Goal: Communication & Community: Answer question/provide support

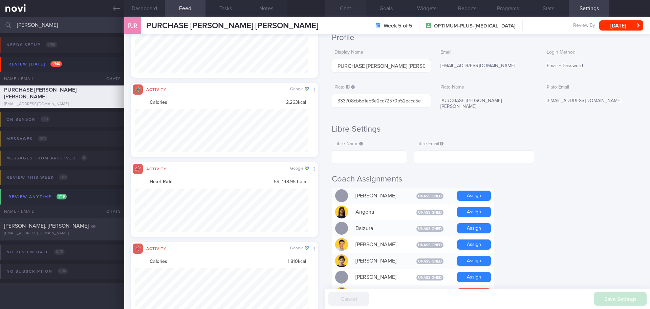
click at [359, 4] on button "Chat" at bounding box center [345, 8] width 41 height 17
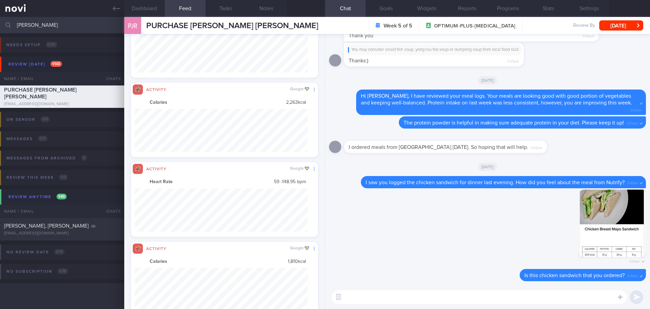
click at [404, 295] on textarea at bounding box center [479, 297] width 295 height 14
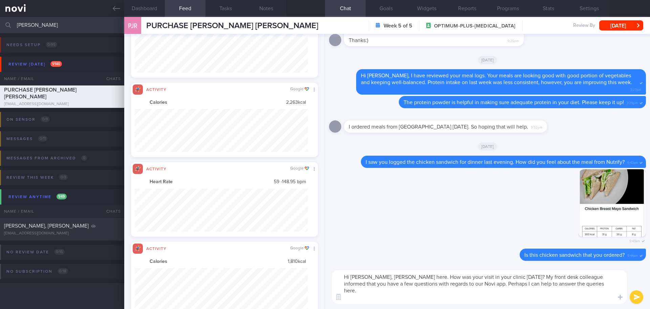
click at [378, 296] on textarea "Hi Jessica, Elizabeth here. How was your visit in your clinic yesterday? My fro…" at bounding box center [479, 287] width 295 height 34
paste textarea "Differences between exercise (in mins) and steps: Exercise (in mins) and steps …"
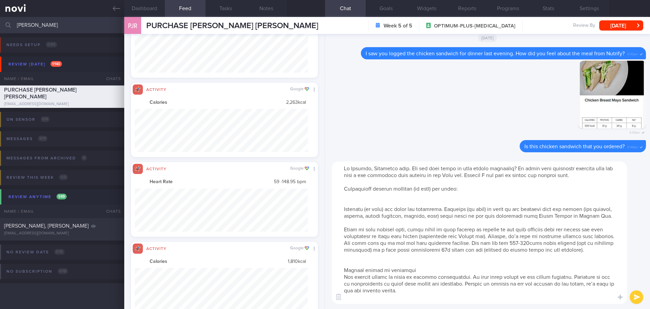
click at [355, 201] on textarea at bounding box center [479, 232] width 295 height 142
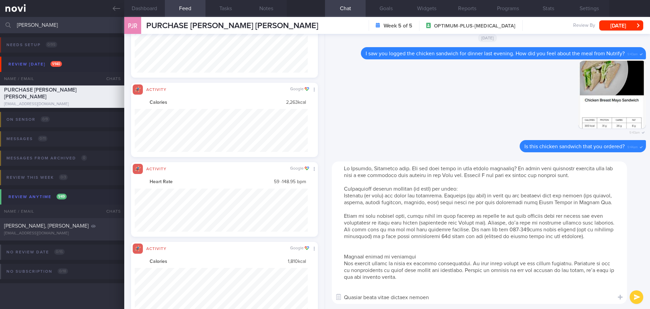
click at [342, 190] on textarea at bounding box center [479, 232] width 295 height 142
click at [345, 252] on textarea at bounding box center [479, 232] width 295 height 142
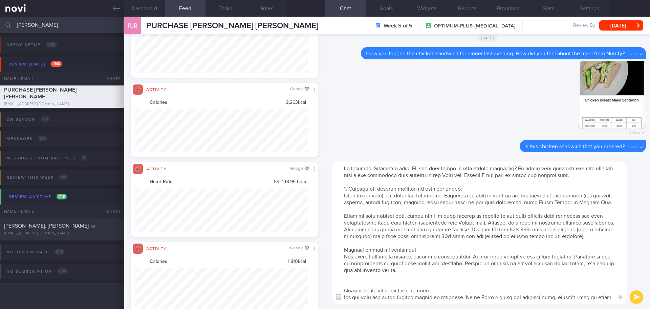
click at [345, 248] on textarea at bounding box center [479, 232] width 295 height 142
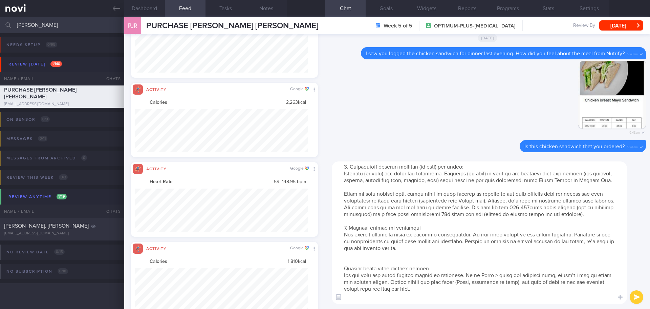
scroll to position [34, 0]
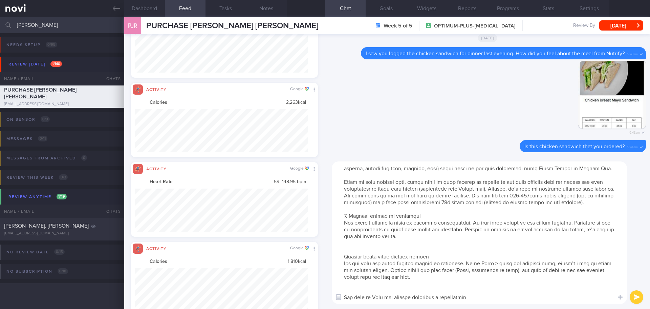
click at [347, 249] on textarea at bounding box center [479, 232] width 295 height 142
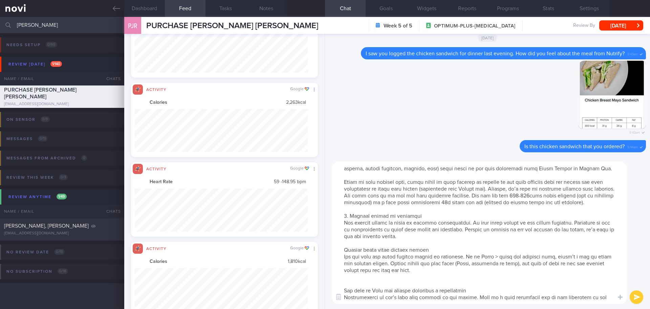
scroll to position [0, 0]
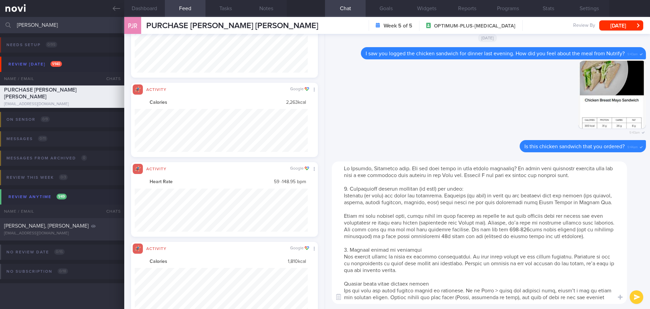
click at [349, 190] on textarea at bounding box center [479, 232] width 295 height 142
click at [349, 249] on textarea at bounding box center [479, 232] width 295 height 142
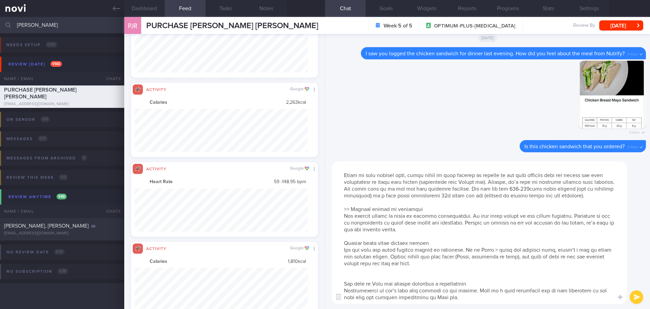
scroll to position [54, 0]
click at [345, 229] on textarea at bounding box center [479, 232] width 295 height 142
click at [350, 264] on textarea at bounding box center [479, 232] width 295 height 142
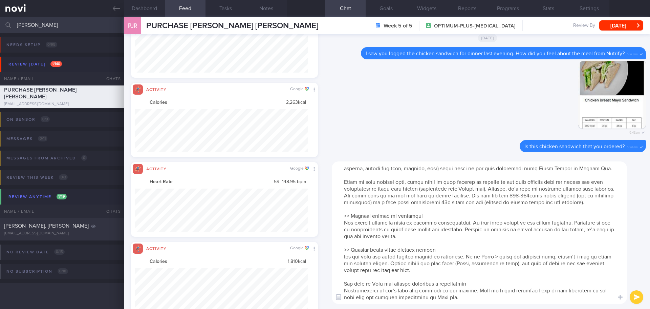
scroll to position [47, 0]
click at [345, 271] on textarea at bounding box center [479, 232] width 295 height 142
click at [354, 300] on textarea at bounding box center [479, 232] width 295 height 142
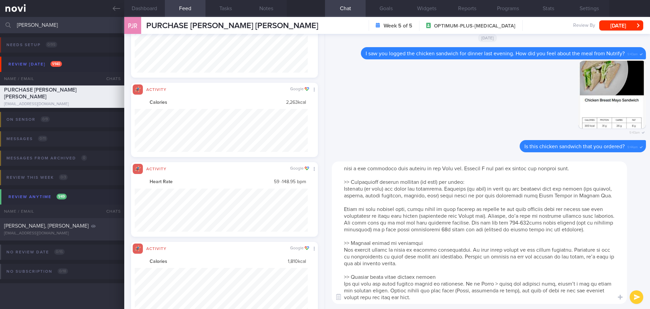
click at [390, 257] on textarea at bounding box center [479, 232] width 295 height 142
drag, startPoint x: 390, startPoint y: 257, endPoint x: 448, endPoint y: 272, distance: 60.3
click at [448, 272] on textarea at bounding box center [479, 232] width 295 height 142
click at [447, 264] on textarea at bounding box center [479, 232] width 295 height 142
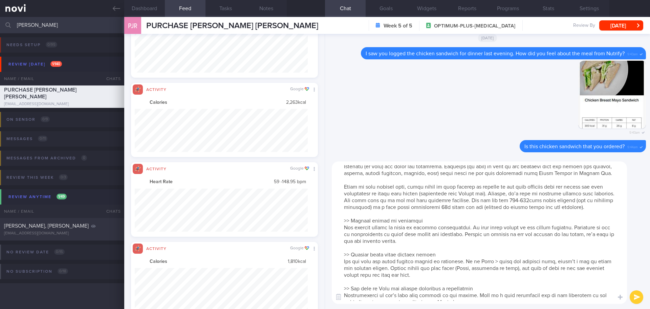
scroll to position [41, 0]
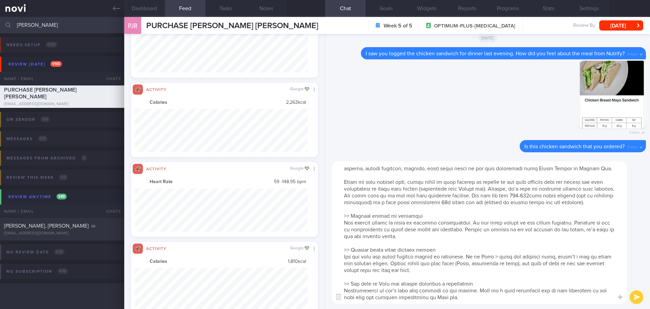
click at [468, 249] on textarea at bounding box center [479, 232] width 295 height 142
click at [450, 255] on textarea at bounding box center [479, 232] width 295 height 142
click at [548, 256] on textarea at bounding box center [479, 232] width 295 height 142
click at [140, 7] on button "Dashboard" at bounding box center [144, 8] width 41 height 17
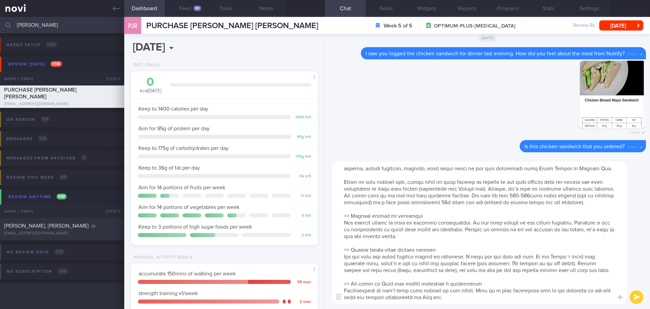
click at [583, 264] on textarea at bounding box center [479, 232] width 295 height 142
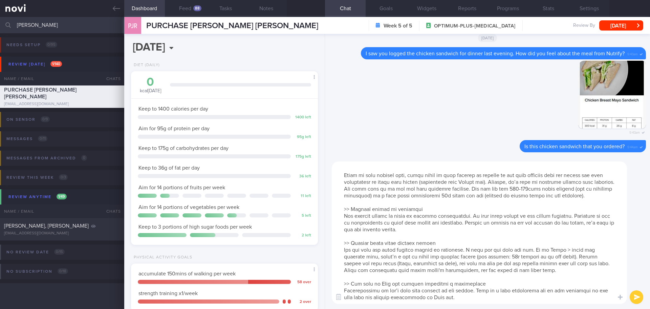
click at [514, 272] on textarea at bounding box center [479, 232] width 295 height 142
click at [543, 270] on textarea at bounding box center [479, 232] width 295 height 142
drag, startPoint x: 544, startPoint y: 270, endPoint x: 517, endPoint y: 271, distance: 27.5
click at [517, 271] on textarea at bounding box center [479, 232] width 295 height 142
click at [516, 277] on textarea at bounding box center [479, 232] width 295 height 142
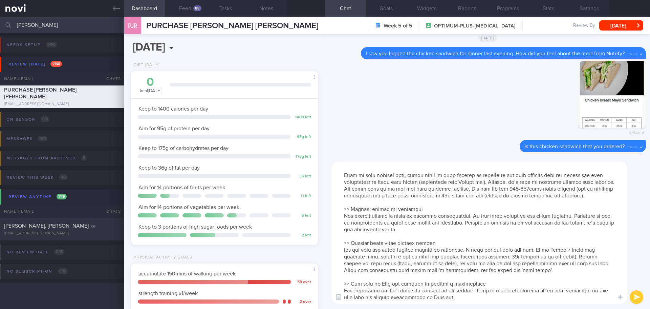
scroll to position [47, 0]
click at [431, 300] on textarea at bounding box center [479, 232] width 295 height 142
click at [468, 297] on textarea at bounding box center [479, 232] width 295 height 142
click at [468, 298] on textarea at bounding box center [479, 232] width 295 height 142
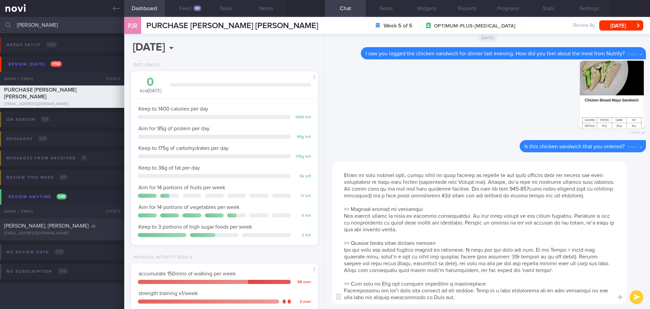
click at [468, 298] on textarea at bounding box center [479, 232] width 295 height 142
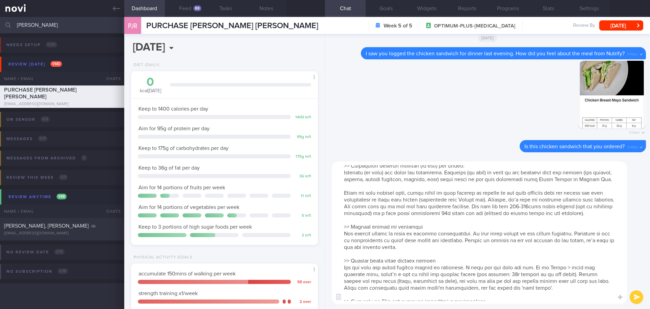
scroll to position [0, 0]
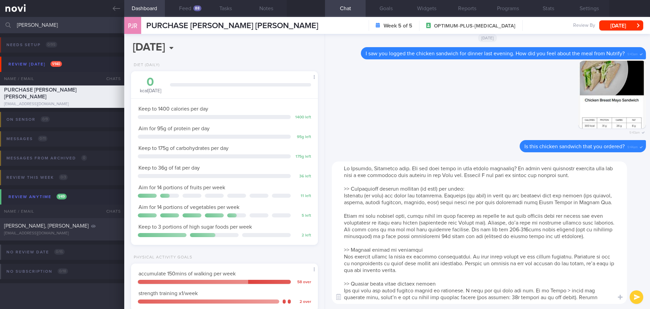
drag, startPoint x: 470, startPoint y: 169, endPoint x: 453, endPoint y: 170, distance: 16.7
click at [453, 170] on textarea at bounding box center [479, 232] width 295 height 142
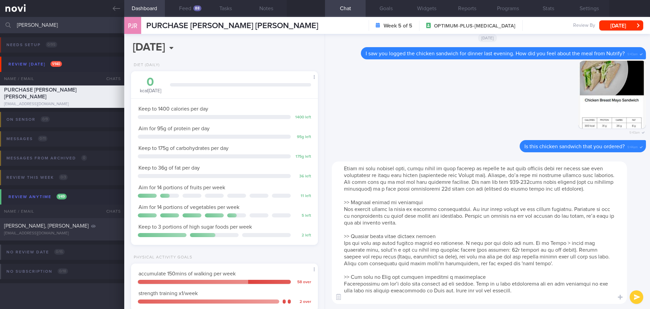
scroll to position [54, 0]
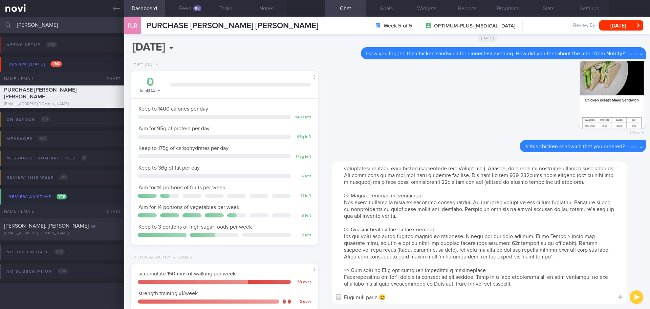
type textarea "Hi Jessica, Elizabeth here. How was your visit to our clinic yesterday? My fron…"
click at [639, 298] on button "submit" at bounding box center [637, 297] width 14 height 14
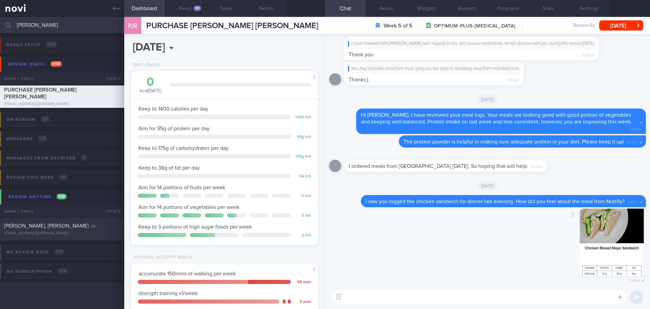
scroll to position [0, 0]
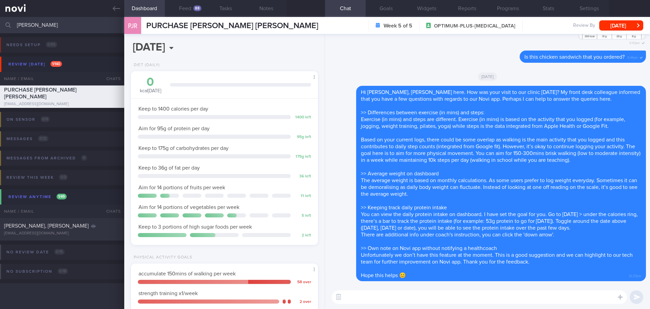
drag, startPoint x: 43, startPoint y: 25, endPoint x: -17, endPoint y: 33, distance: 60.8
click at [0, 33] on html "You are offline! Some functionality will be unavailable Patients New Users Coac…" at bounding box center [325, 154] width 650 height 309
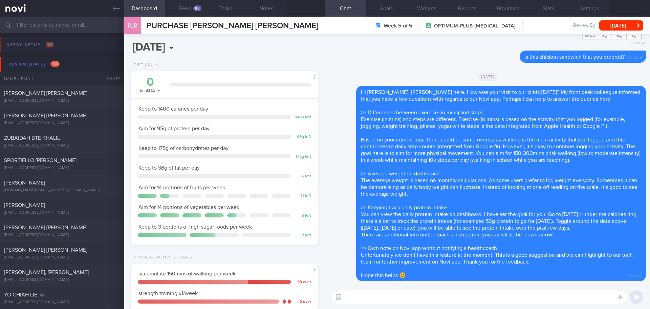
drag, startPoint x: 117, startPoint y: 11, endPoint x: 383, endPoint y: 46, distance: 269.0
click at [117, 11] on icon at bounding box center [116, 8] width 7 height 7
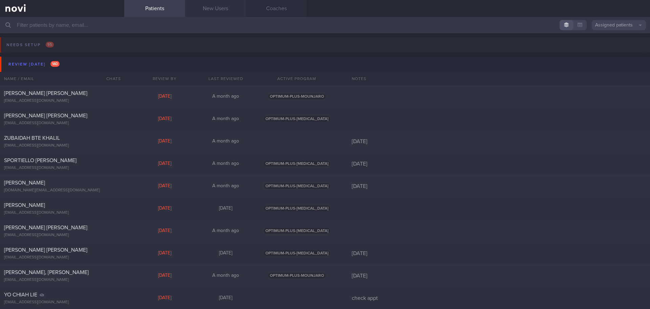
click at [223, 12] on link "New Users" at bounding box center [215, 8] width 61 height 17
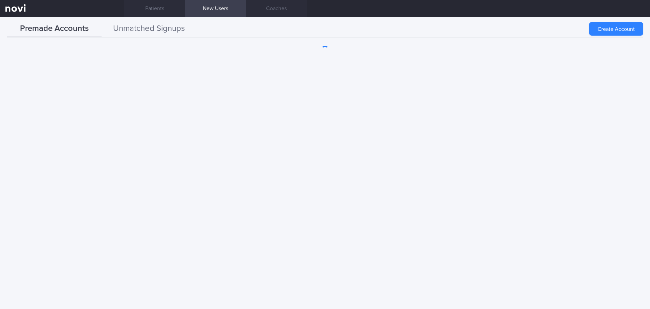
click at [130, 25] on button "Unmatched Signups" at bounding box center [149, 28] width 95 height 17
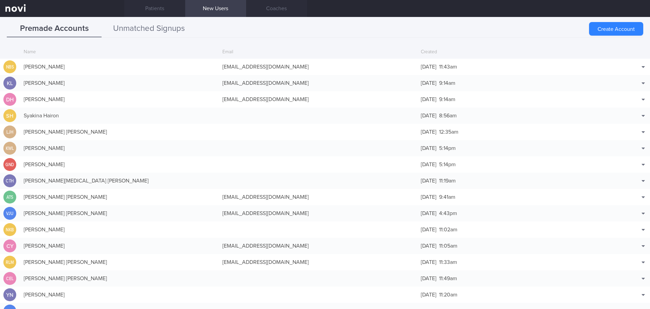
click at [125, 24] on button "Unmatched Signups" at bounding box center [149, 28] width 95 height 17
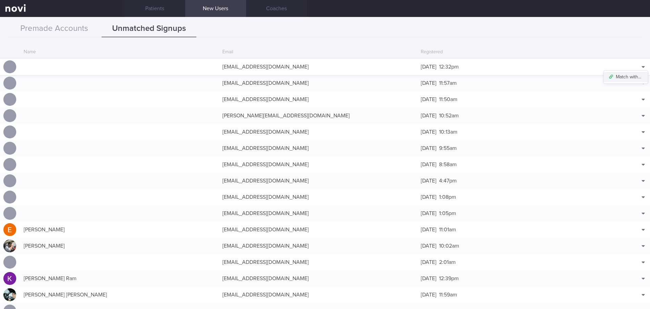
click at [628, 74] on button "Match with..." at bounding box center [626, 77] width 44 height 10
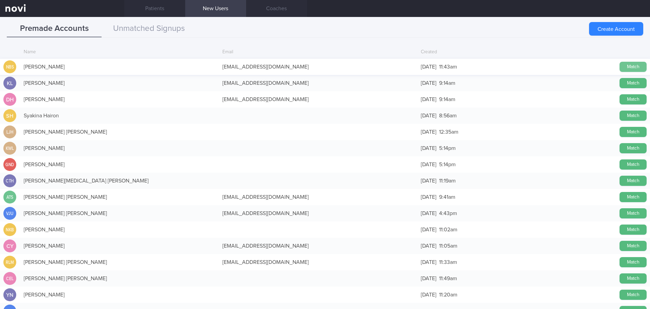
click at [627, 63] on button "Match" at bounding box center [633, 67] width 27 height 10
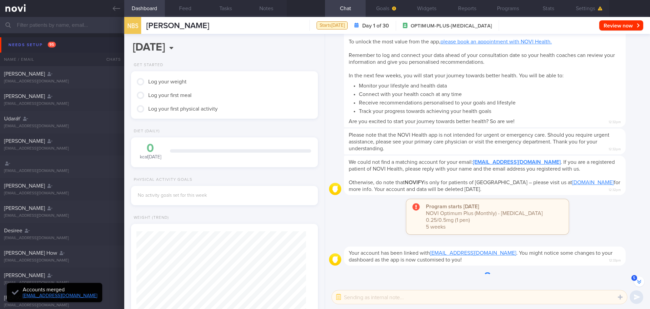
scroll to position [-31, 0]
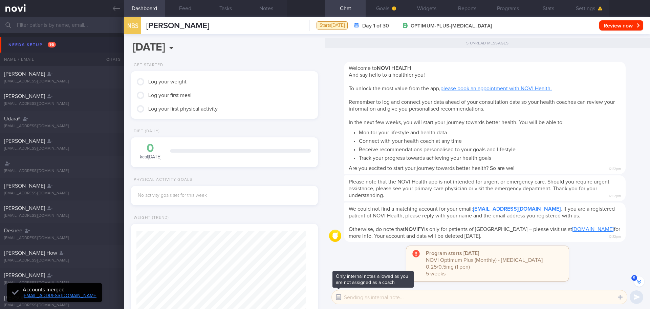
click at [338, 295] on button "button" at bounding box center [339, 297] width 12 height 12
click at [583, 14] on button "Settings" at bounding box center [589, 8] width 41 height 17
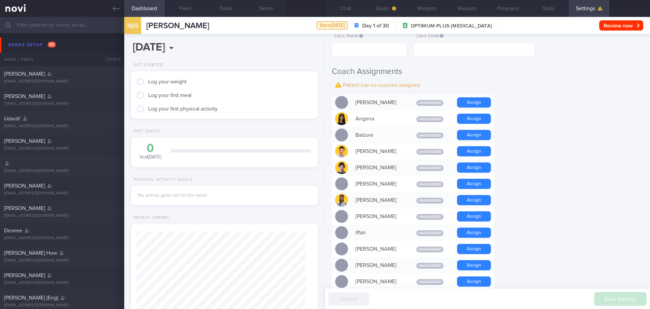
scroll to position [102, 0]
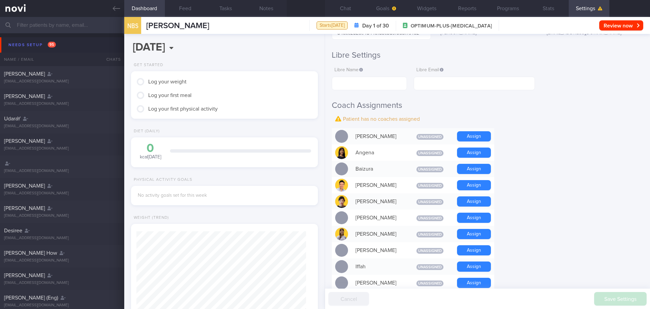
drag, startPoint x: 461, startPoint y: 234, endPoint x: 513, endPoint y: 231, distance: 51.5
click at [461, 234] on button "Assign" at bounding box center [474, 234] width 34 height 10
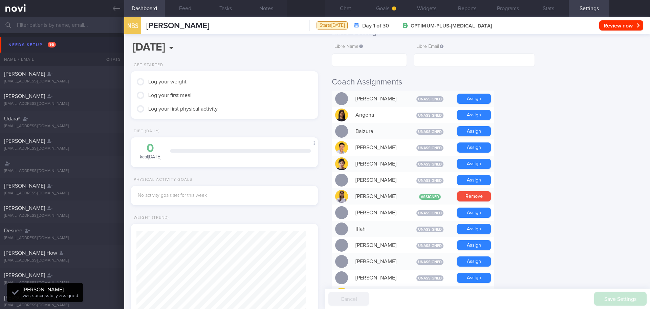
scroll to position [271, 0]
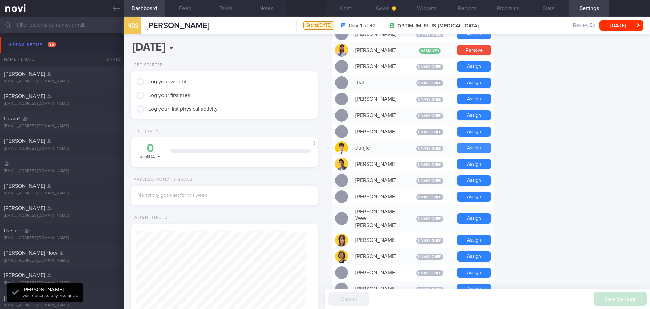
click at [463, 148] on button "Assign" at bounding box center [474, 148] width 34 height 10
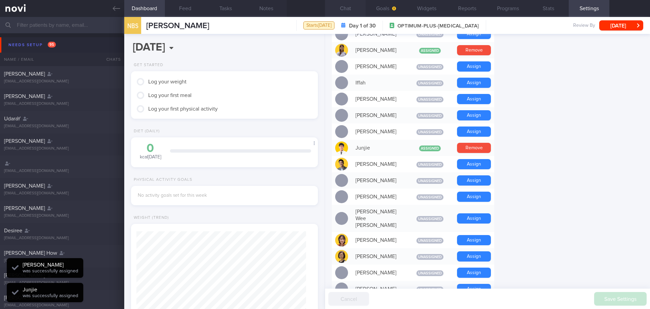
scroll to position [-63, 0]
click at [345, 14] on button "Chat" at bounding box center [345, 8] width 41 height 17
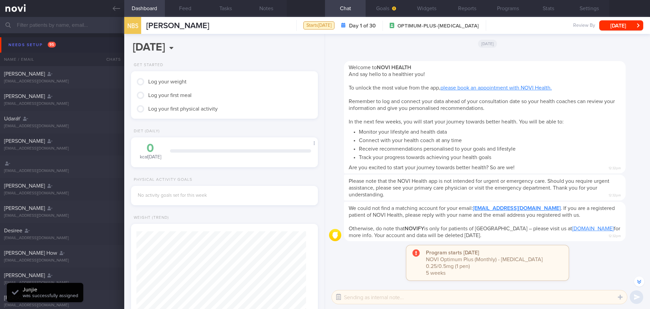
click at [340, 299] on button "button" at bounding box center [339, 297] width 12 height 12
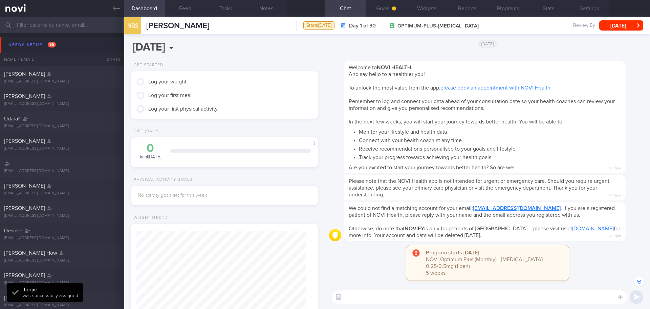
click at [353, 298] on textarea at bounding box center [479, 297] width 295 height 14
type textarea "Hi [PERSON_NAME]"
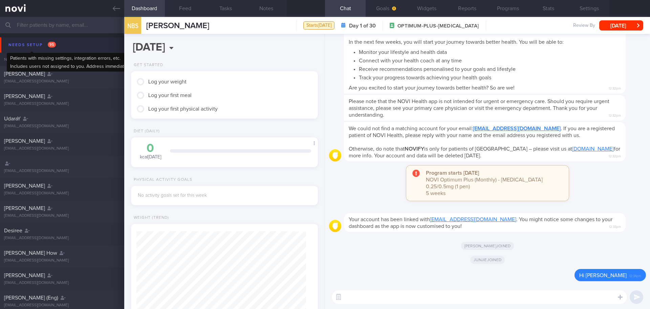
click at [21, 46] on div "Needs setup 95" at bounding box center [32, 44] width 51 height 9
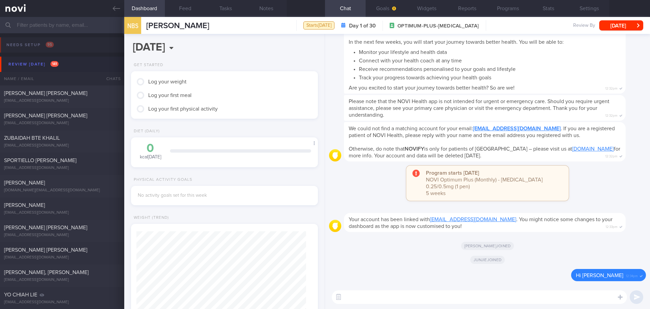
click at [457, 296] on textarea at bounding box center [479, 297] width 295 height 14
click at [382, 4] on button "Goals" at bounding box center [386, 8] width 41 height 17
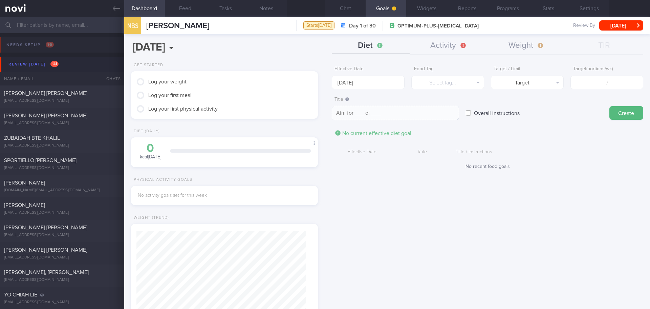
click at [394, 237] on div "Effective Date [DATE] Food Tag Select tag... Select tag... Calories Carbs Prote…" at bounding box center [487, 183] width 325 height 251
